Goal: Task Accomplishment & Management: Complete application form

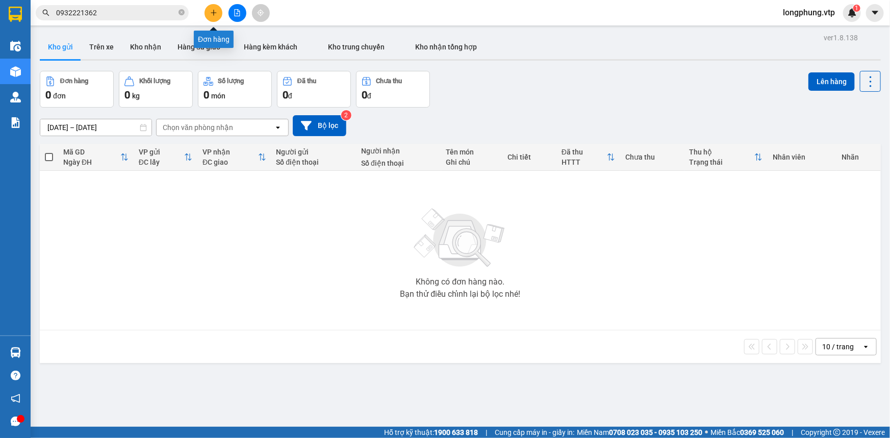
click at [212, 16] on icon "plus" at bounding box center [213, 12] width 7 height 7
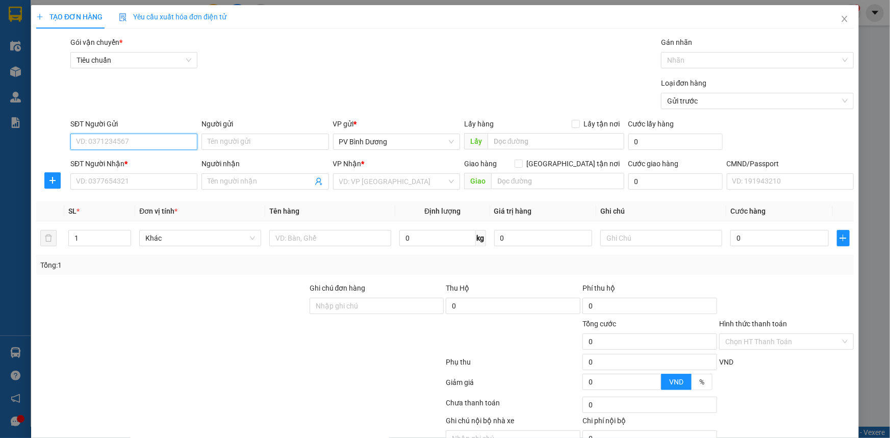
click at [144, 142] on input "SĐT Người Gửi" at bounding box center [133, 142] width 127 height 16
click at [133, 189] on input "SĐT Người Nhận *" at bounding box center [133, 181] width 127 height 16
type input "0909998574"
click at [249, 174] on span at bounding box center [265, 181] width 127 height 16
type input "A NGHĨA"
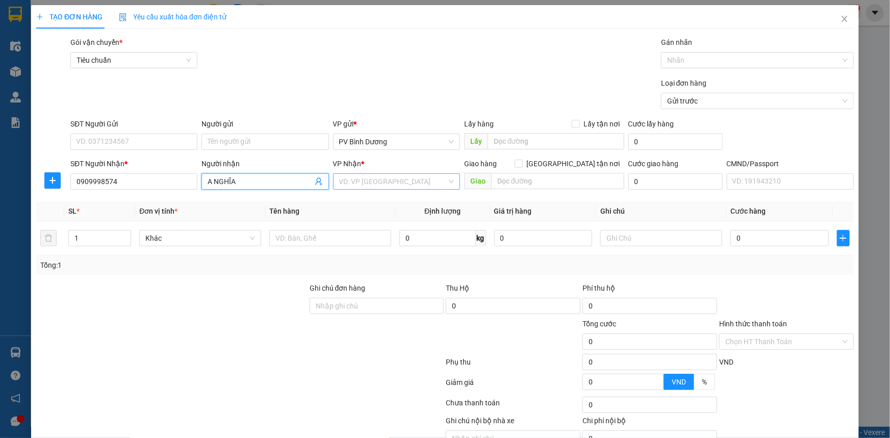
click at [422, 183] on input "search" at bounding box center [393, 181] width 108 height 15
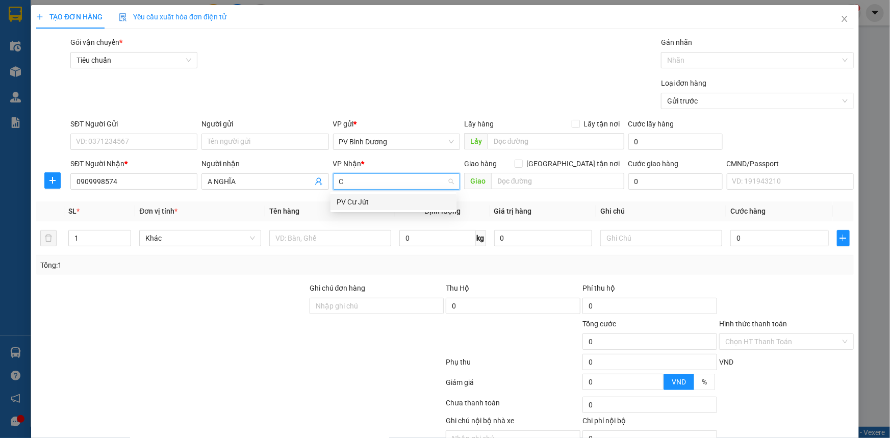
type input "CƯ"
click at [411, 203] on div "PV Cư Jút" at bounding box center [394, 201] width 114 height 11
click at [315, 238] on input "text" at bounding box center [331, 238] width 121 height 16
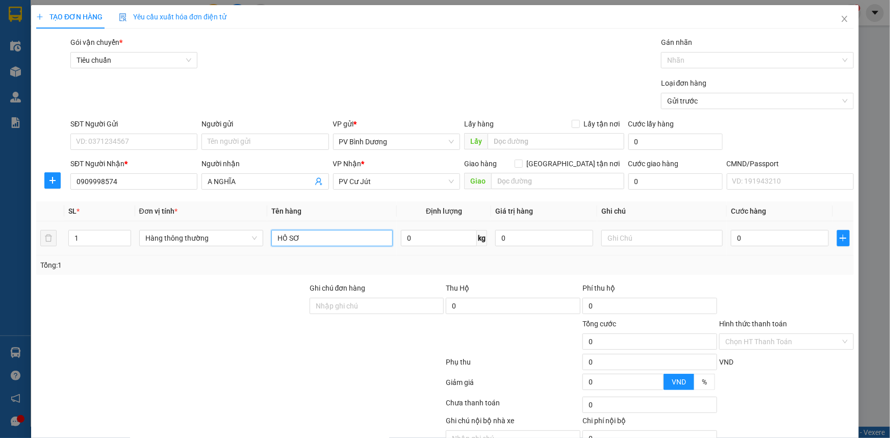
type input "HỒ SƠ"
click at [674, 246] on div at bounding box center [661, 238] width 121 height 20
click at [671, 235] on input "text" at bounding box center [661, 238] width 121 height 16
type input "BÌ"
click at [737, 234] on input "0" at bounding box center [780, 238] width 98 height 16
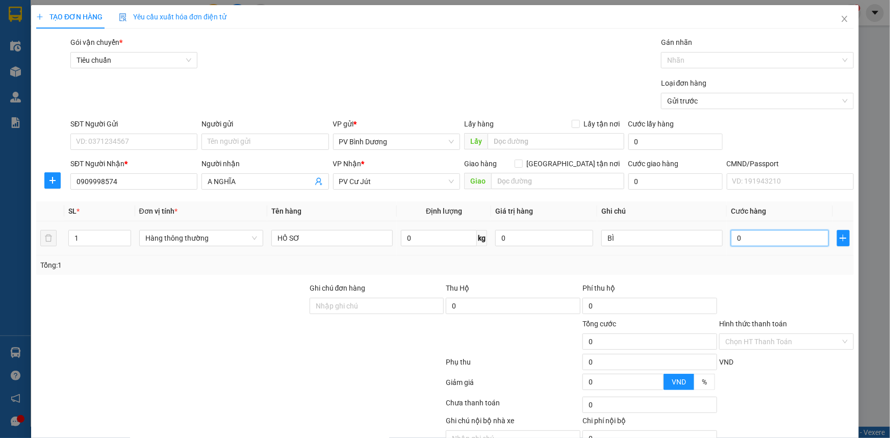
type input "3"
type input "30"
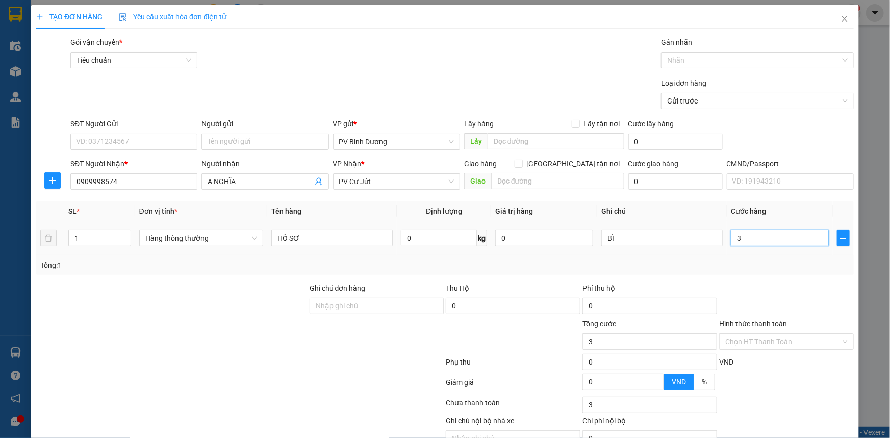
type input "30"
type input "300"
type input "3.000"
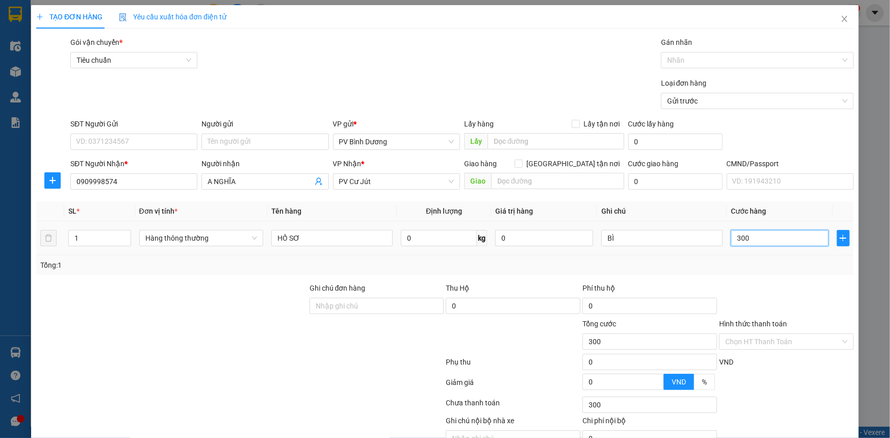
type input "3.000"
type input "30.000"
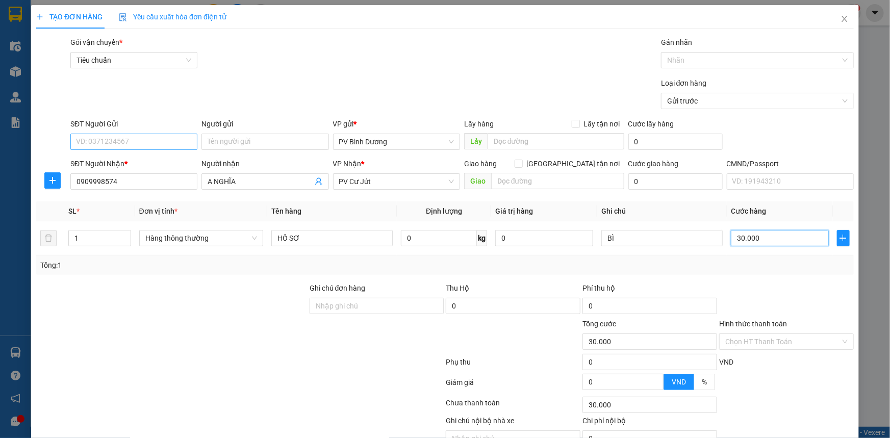
type input "30.000"
click at [107, 143] on input "SĐT Người Gửi" at bounding box center [133, 142] width 127 height 16
click at [228, 365] on div at bounding box center [240, 364] width 410 height 20
click at [123, 144] on input "SĐT Người Gửi" at bounding box center [133, 142] width 127 height 16
type input "0394093171"
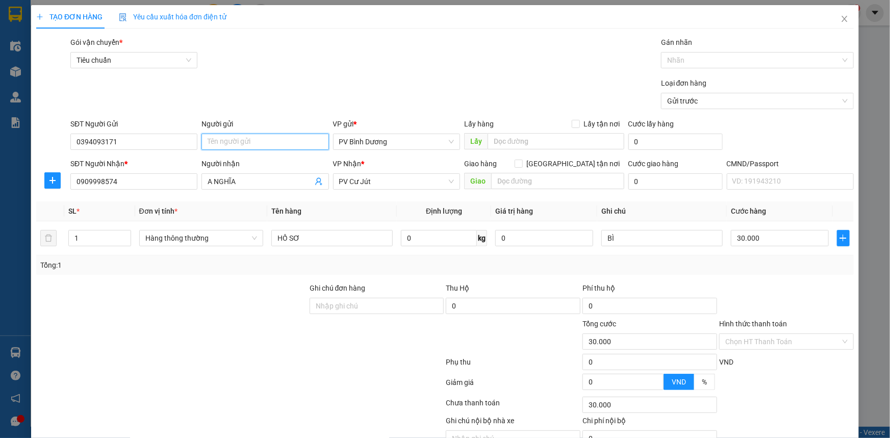
click at [249, 139] on input "Người gửi" at bounding box center [265, 142] width 127 height 16
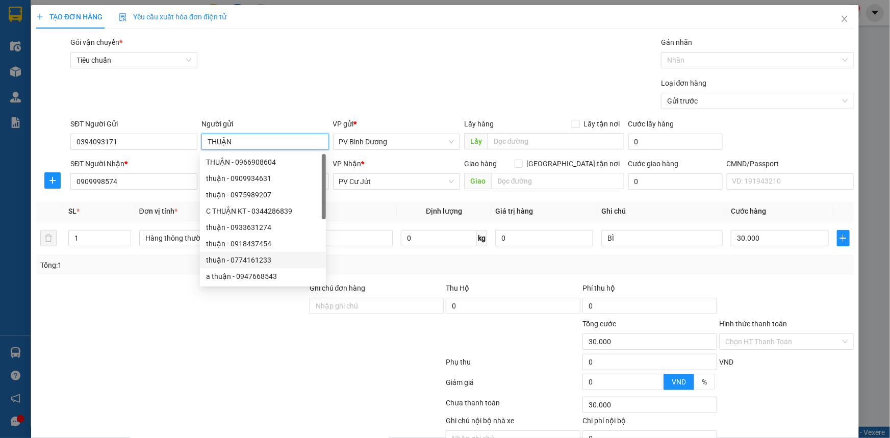
type input "THUẬN"
click at [247, 371] on div at bounding box center [240, 364] width 410 height 20
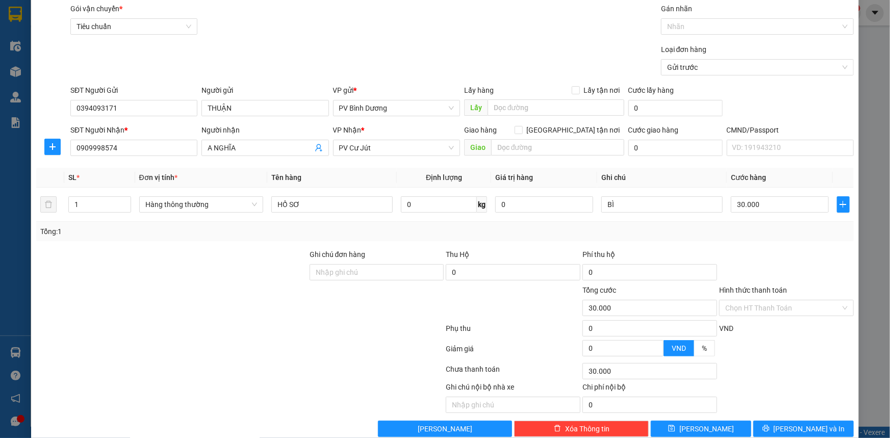
scroll to position [52, 0]
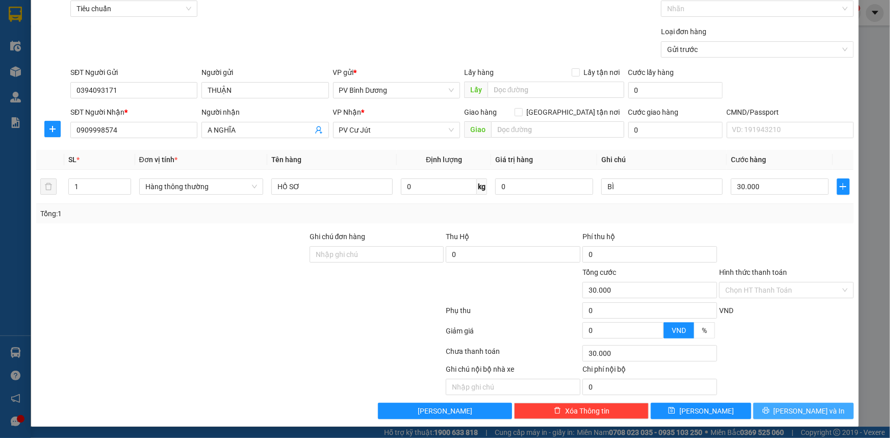
click at [804, 409] on span "Lưu và In" at bounding box center [809, 411] width 71 height 11
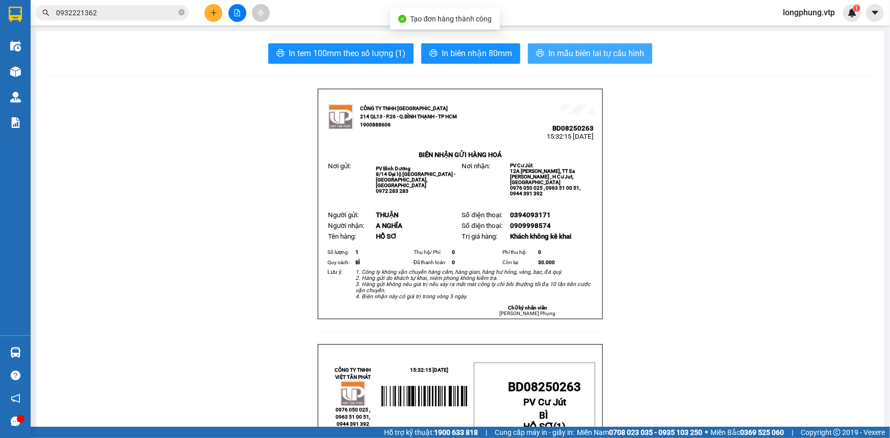
click at [572, 51] on span "In mẫu biên lai tự cấu hình" at bounding box center [596, 53] width 96 height 13
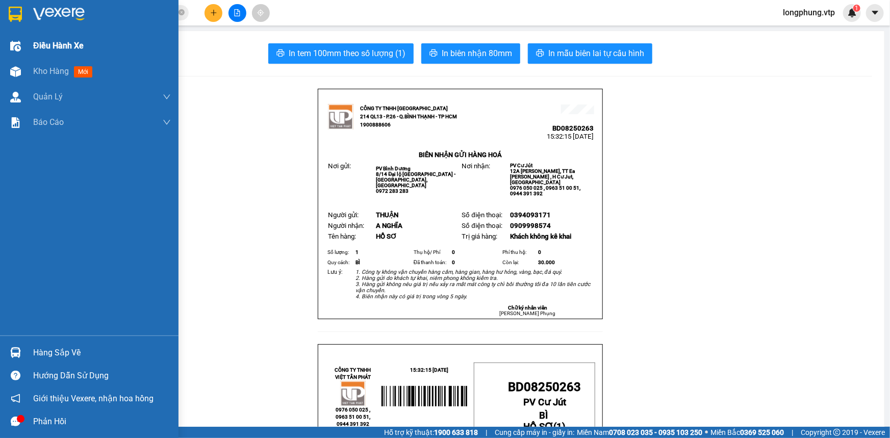
click at [32, 50] on div "Điều hành xe" at bounding box center [89, 46] width 179 height 26
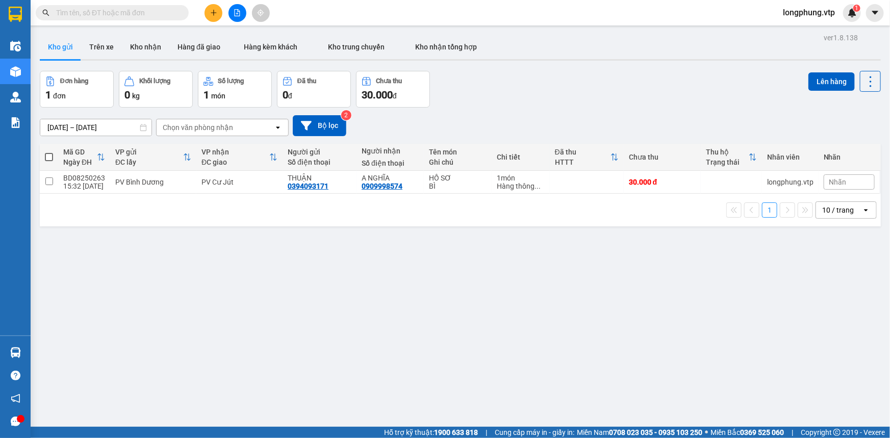
click at [215, 13] on icon "plus" at bounding box center [213, 12] width 7 height 7
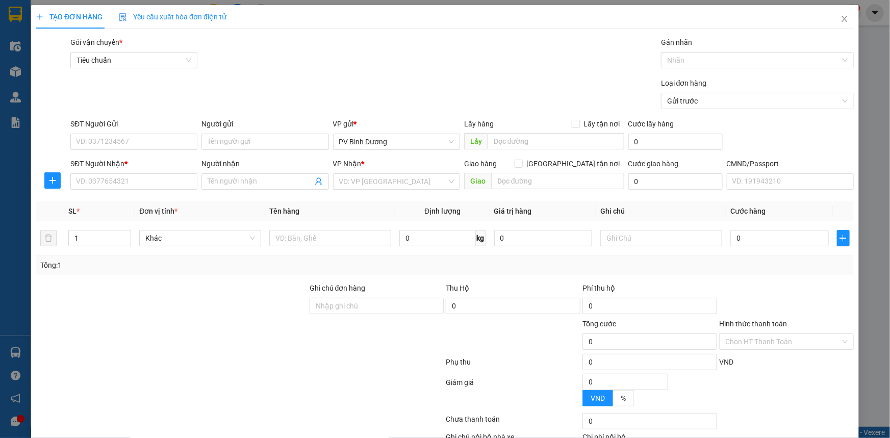
click at [143, 129] on div "SĐT Người Gửi" at bounding box center [133, 123] width 127 height 11
click at [143, 134] on input "SĐT Người Gửi" at bounding box center [133, 142] width 127 height 16
click at [143, 145] on input "SĐT Người Gửi" at bounding box center [133, 142] width 127 height 16
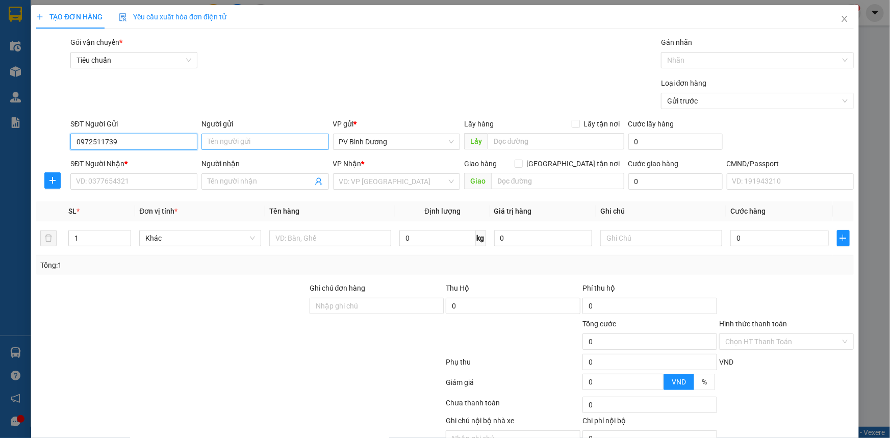
type input "0972511739"
click at [275, 148] on input "Người gửi" at bounding box center [265, 142] width 127 height 16
type input "b"
type input "v"
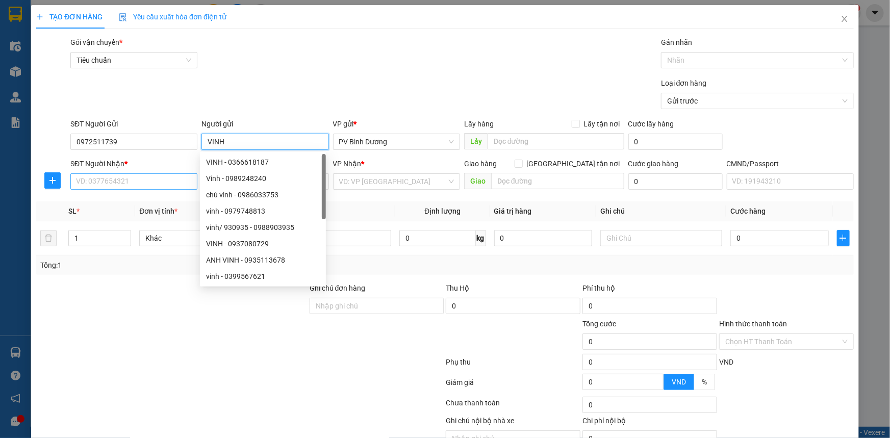
type input "VINH"
click at [128, 177] on input "SĐT Người Nhận *" at bounding box center [133, 181] width 127 height 16
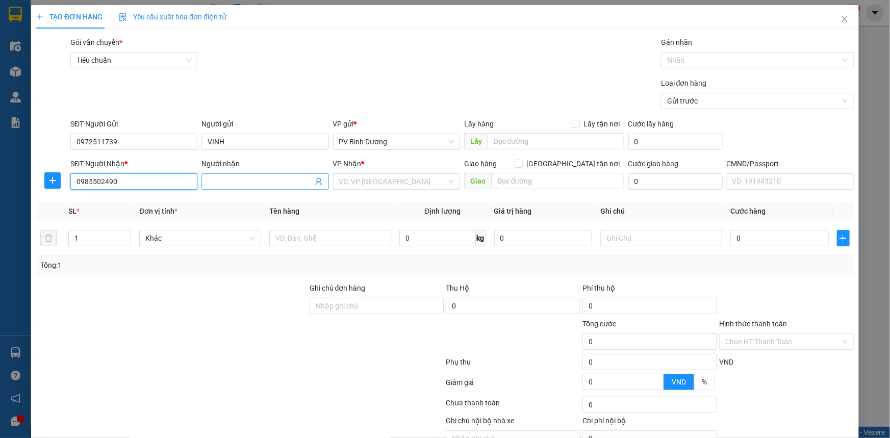
type input "0985502490"
click at [290, 181] on input "Người nhận" at bounding box center [260, 181] width 105 height 11
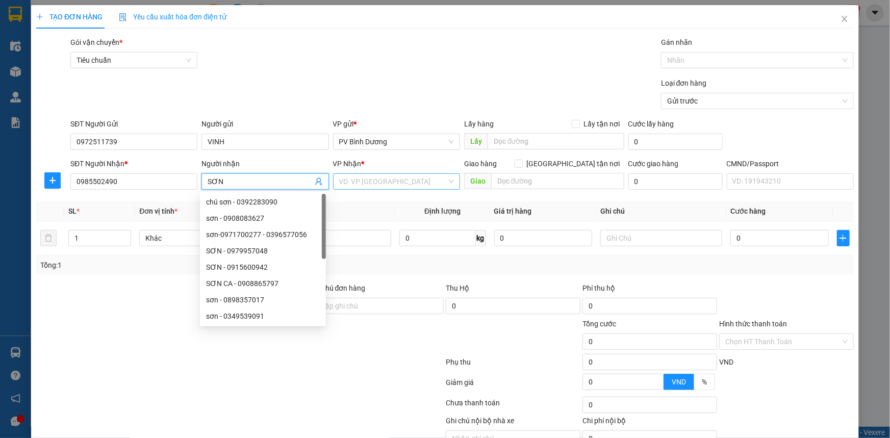
type input "SƠN"
click at [377, 179] on input "search" at bounding box center [393, 181] width 108 height 15
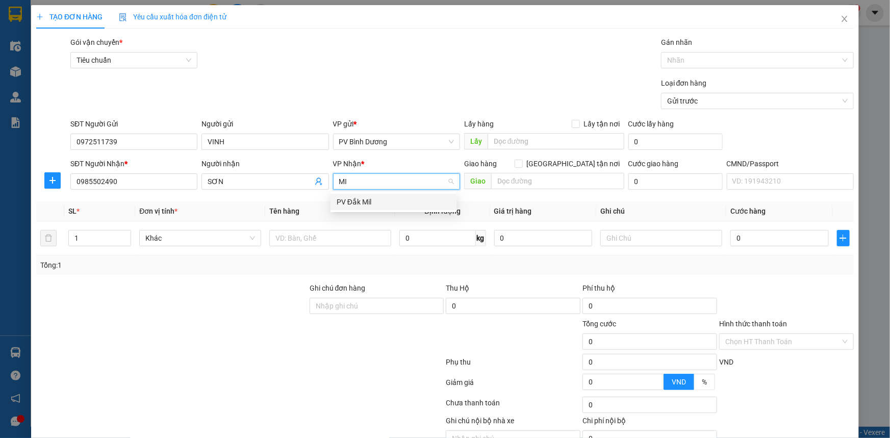
type input "MIL"
click at [383, 204] on div "PV Đắk Mil" at bounding box center [394, 201] width 114 height 11
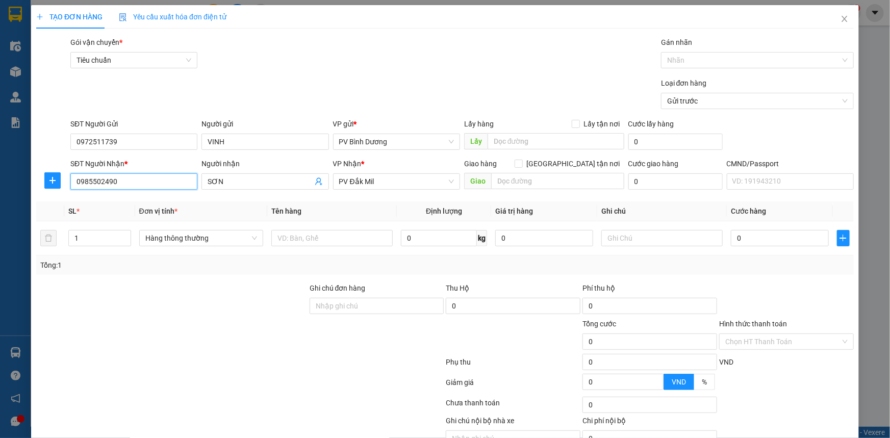
drag, startPoint x: 127, startPoint y: 182, endPoint x: 10, endPoint y: 178, distance: 117.4
click at [10, 178] on div "TẠO ĐƠN HÀNG Yêu cầu xuất hóa đơn điện tử Transit Pickup Surcharge Ids Transit …" at bounding box center [445, 219] width 890 height 438
click at [338, 239] on input "text" at bounding box center [331, 238] width 121 height 16
type input "P"
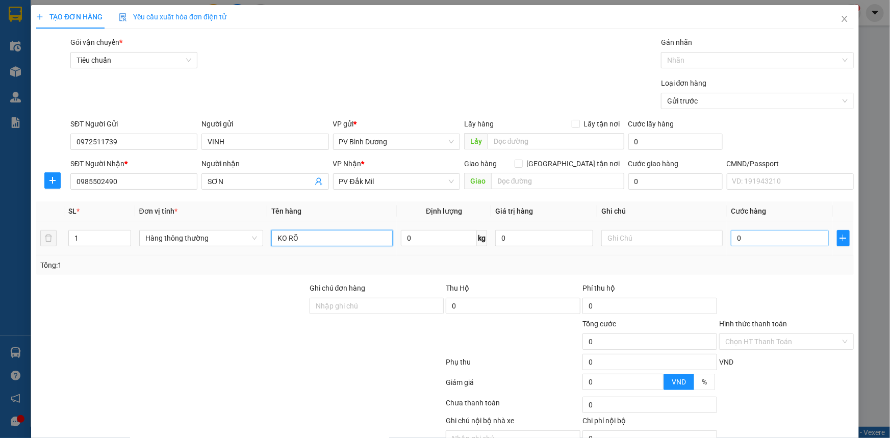
type input "KO RÕ"
click at [781, 239] on input "0" at bounding box center [780, 238] width 98 height 16
type input "3"
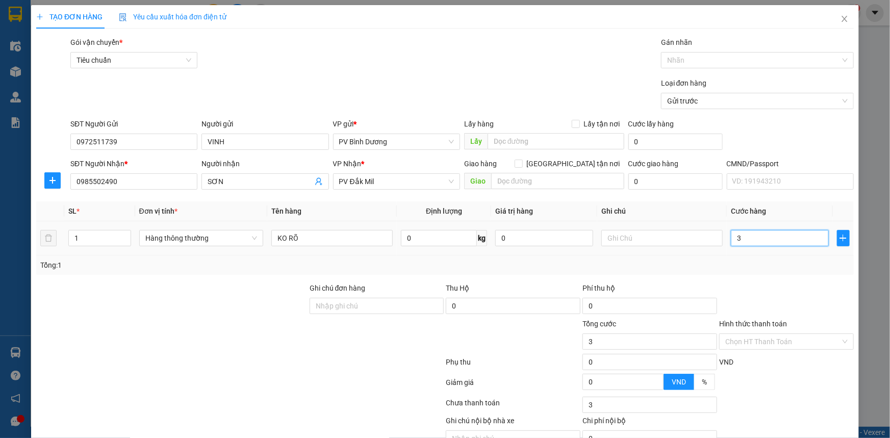
type input "30"
type input "300"
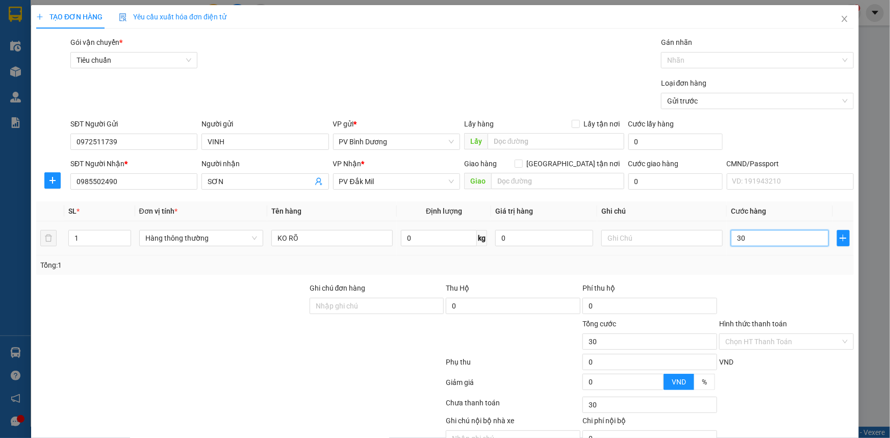
type input "300"
type input "3.000"
type input "30.000"
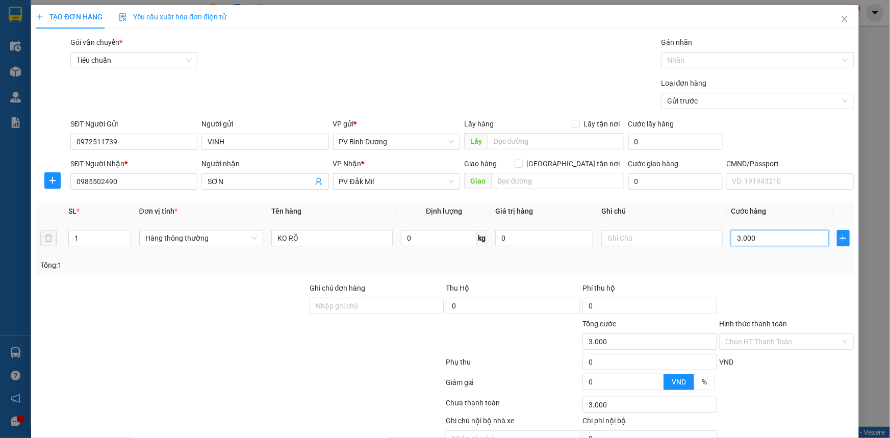
type input "30.000"
click at [500, 184] on input "text" at bounding box center [557, 181] width 133 height 16
type input "H"
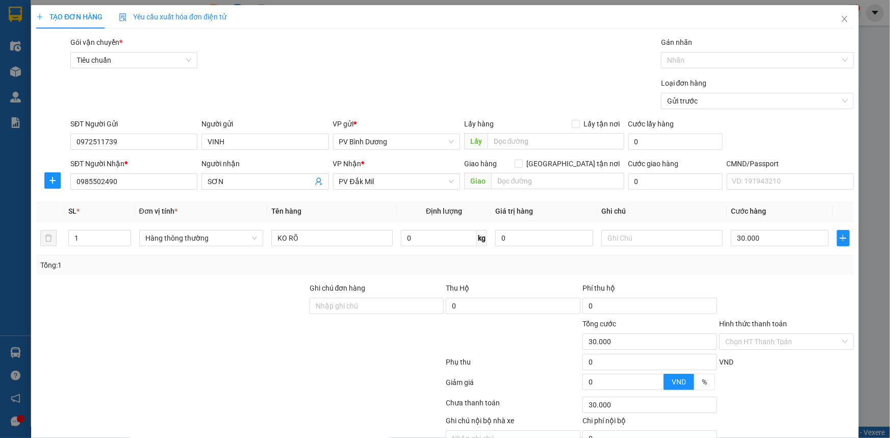
click at [202, 312] on div at bounding box center [171, 301] width 273 height 36
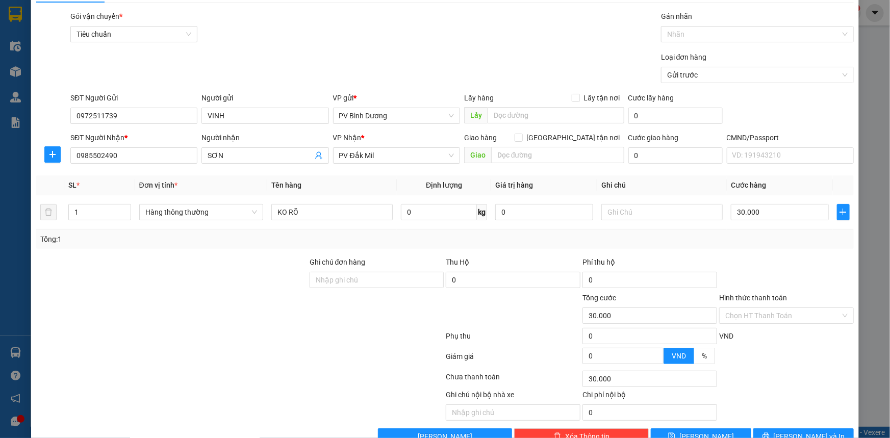
scroll to position [52, 0]
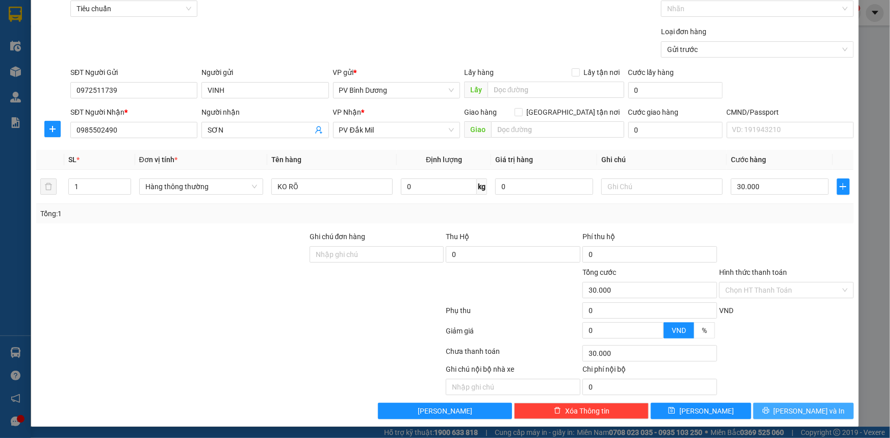
click at [801, 413] on span "Lưu và In" at bounding box center [809, 411] width 71 height 11
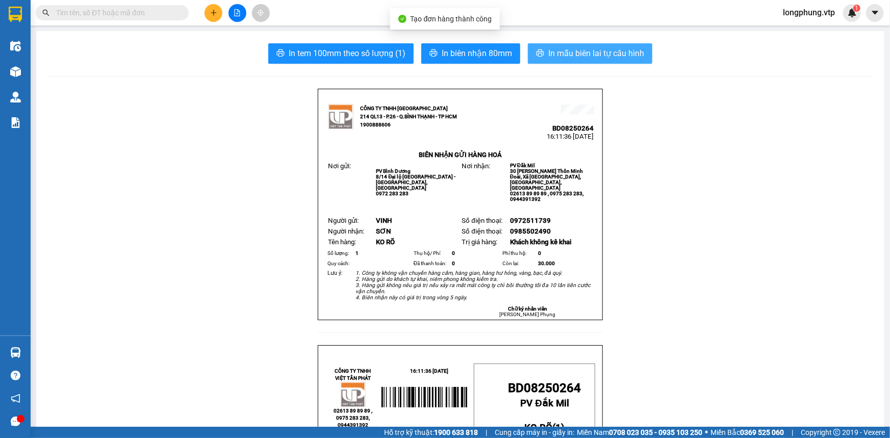
click at [573, 47] on span "In mẫu biên lai tự cấu hình" at bounding box center [596, 53] width 96 height 13
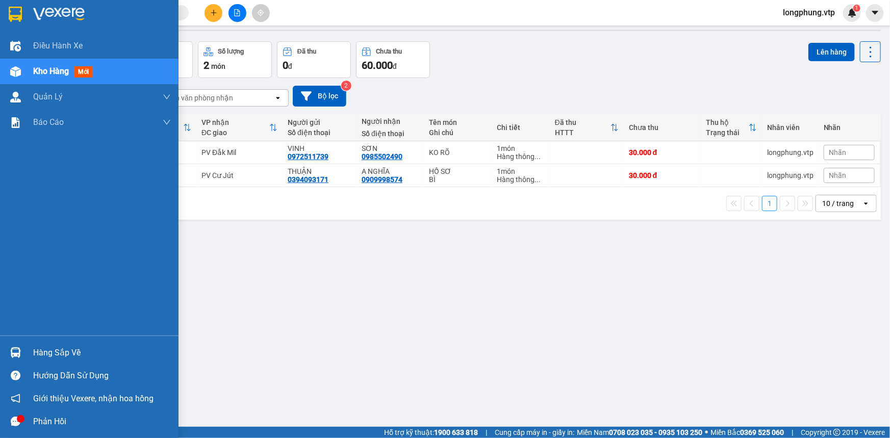
scroll to position [46, 0]
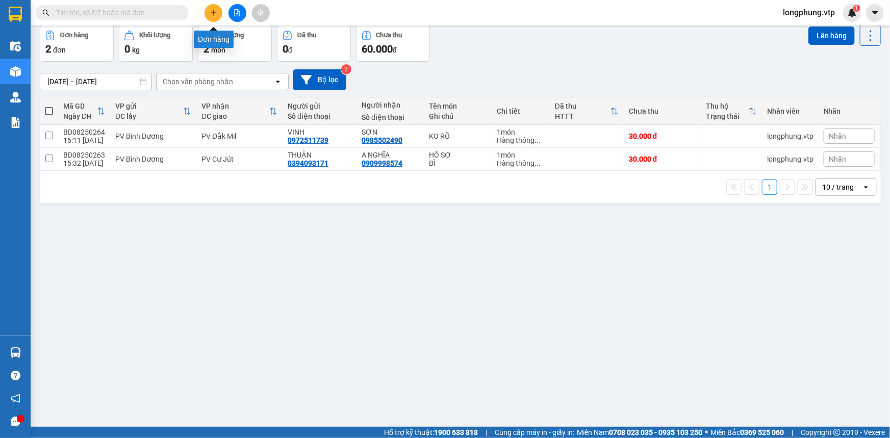
click at [217, 12] on icon "plus" at bounding box center [213, 12] width 7 height 7
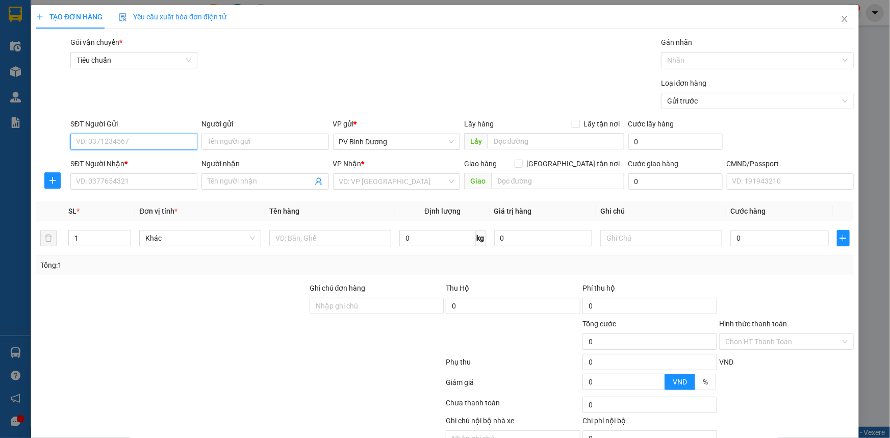
click at [132, 142] on input "SĐT Người Gửi" at bounding box center [133, 142] width 127 height 16
click at [134, 158] on div "0913651066 - AN" at bounding box center [133, 162] width 114 height 11
type input "0913651066"
type input "AN"
type input "0972433272"
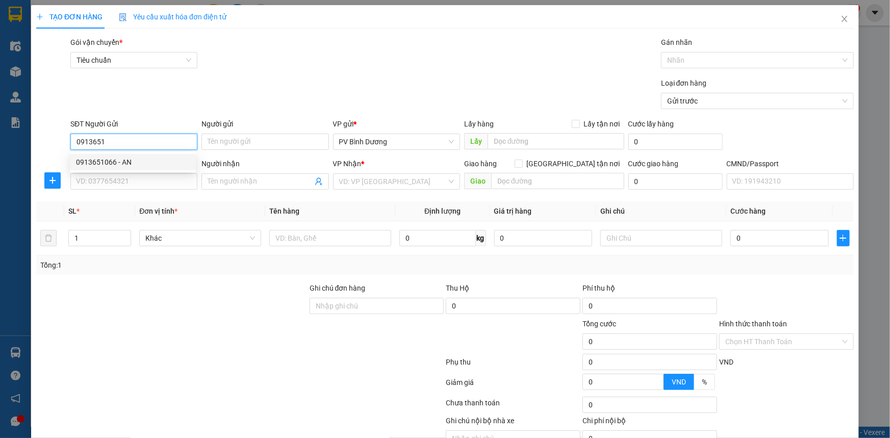
type input "HƯƠNG"
type input "KIẾN ĐỨC/ tài sáng"
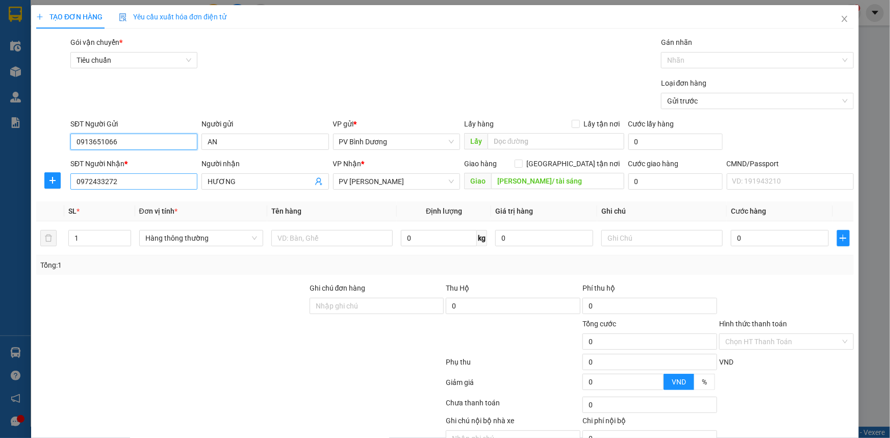
type input "0913651066"
drag, startPoint x: 135, startPoint y: 179, endPoint x: 51, endPoint y: 178, distance: 83.7
click at [51, 178] on div "SĐT Người Nhận * 0972433272 0972433272 Người nhận HƯƠNG VP Nhận * PV Gia Nghĩa …" at bounding box center [445, 176] width 820 height 36
click at [124, 198] on div "0963563205 - BƯỞI" at bounding box center [133, 201] width 114 height 11
type input "0963563205"
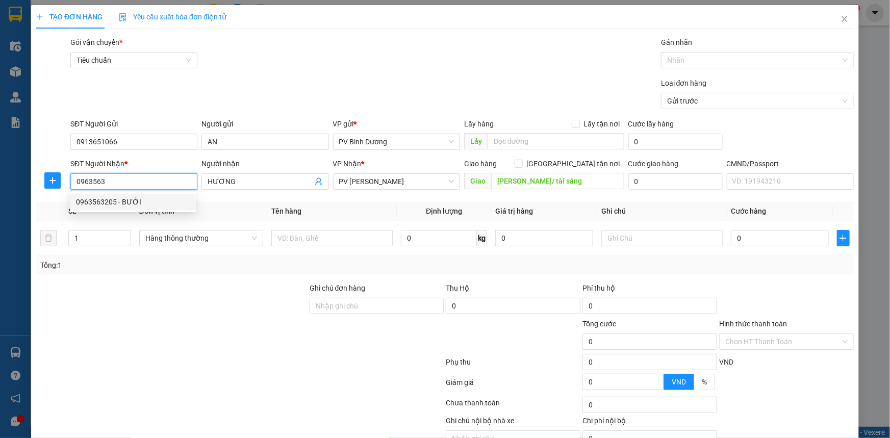
type input "BƯỞI"
type input "CX 19-SÙNG ĐỨC"
type input "0963563205"
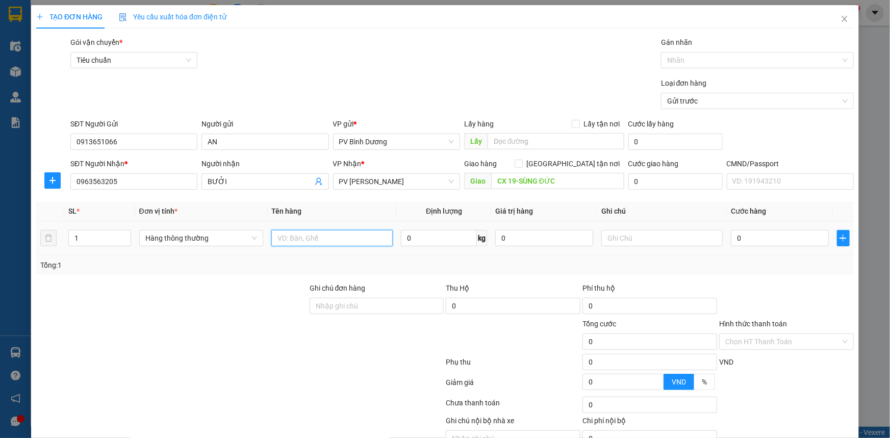
click at [298, 243] on input "text" at bounding box center [331, 238] width 121 height 16
type input "MEN RƯỢU"
click at [692, 241] on input "text" at bounding box center [661, 238] width 121 height 16
type input "T"
click at [763, 241] on input "0" at bounding box center [780, 238] width 98 height 16
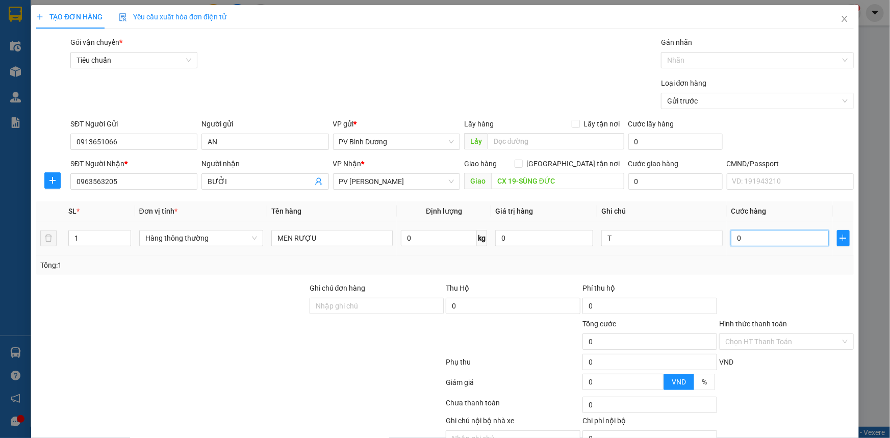
type input "6"
type input "60"
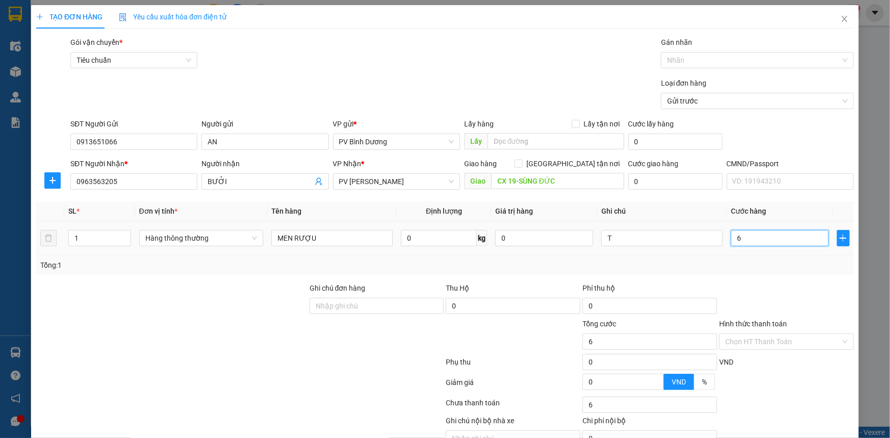
type input "60"
type input "600"
type input "6.000"
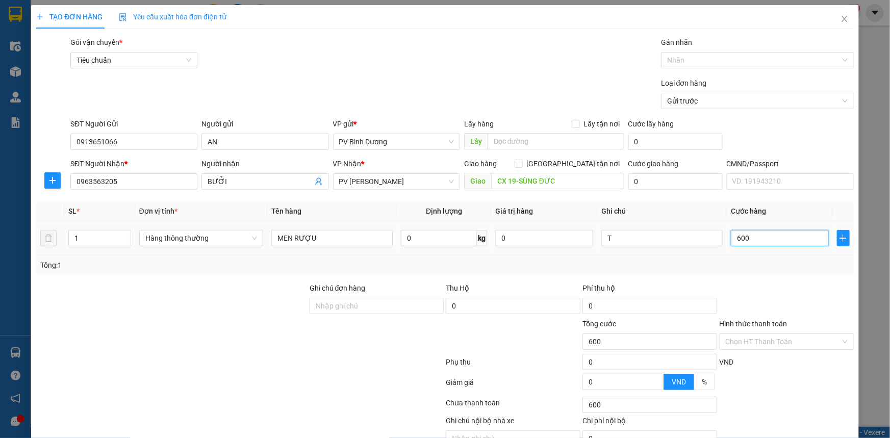
type input "6.000"
type input "60.000"
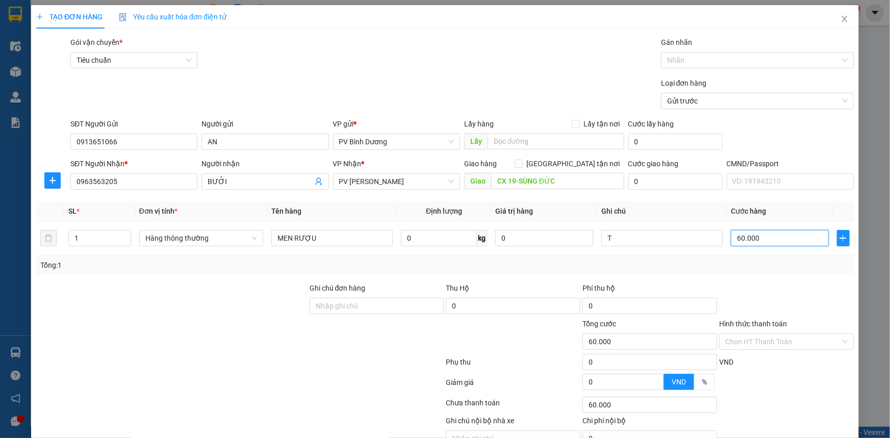
type input "60.000"
click at [193, 293] on div at bounding box center [171, 301] width 273 height 36
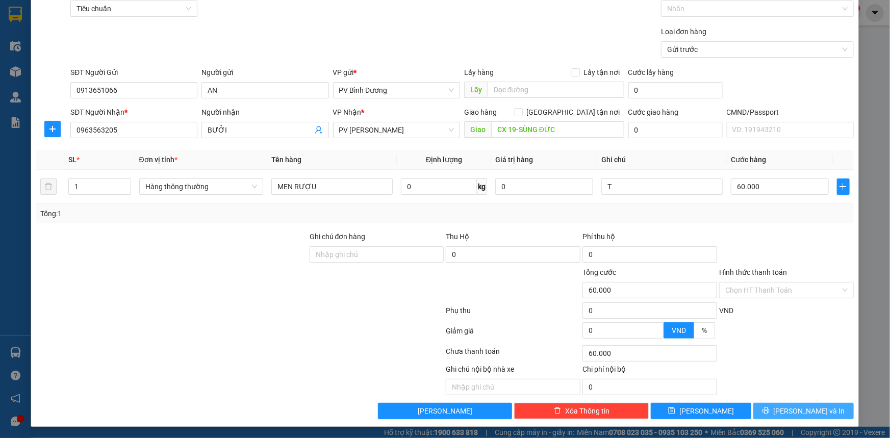
click at [796, 418] on button "Lưu và In" at bounding box center [804, 411] width 101 height 16
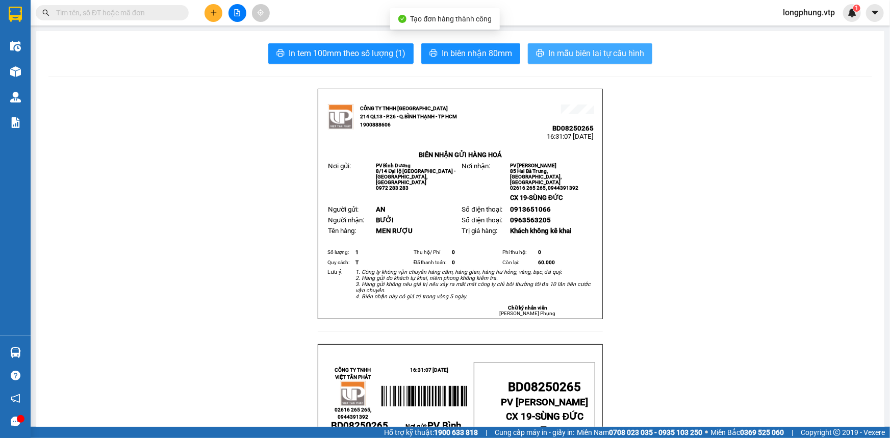
click at [581, 60] on span "In mẫu biên lai tự cấu hình" at bounding box center [596, 53] width 96 height 13
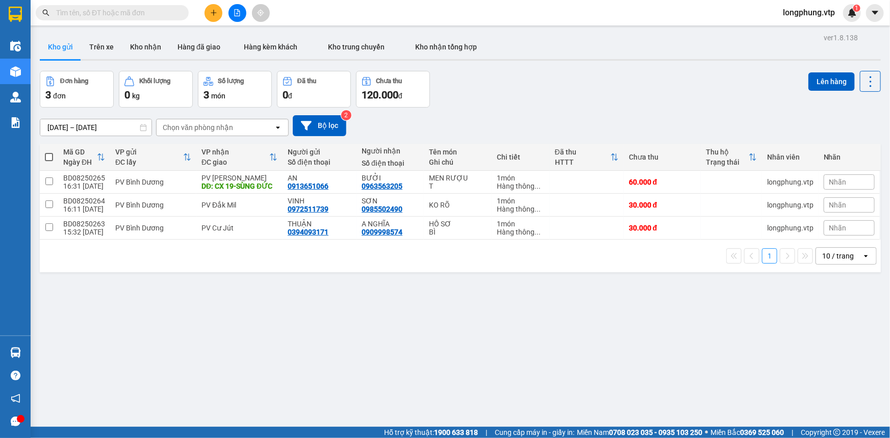
click at [701, 60] on div at bounding box center [460, 60] width 841 height 2
